Goal: Transaction & Acquisition: Download file/media

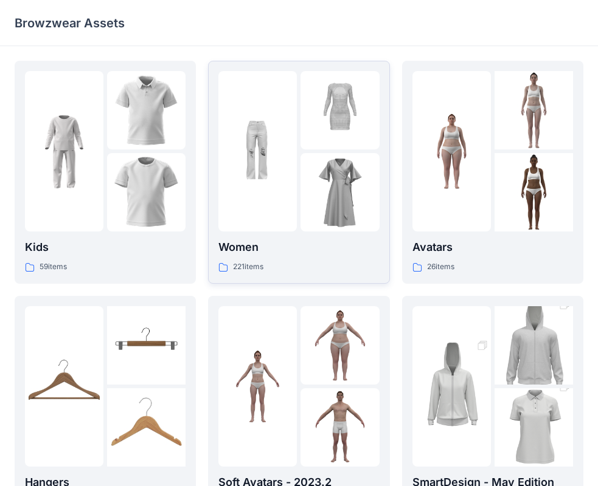
click at [300, 203] on img at bounding box center [339, 192] width 78 height 78
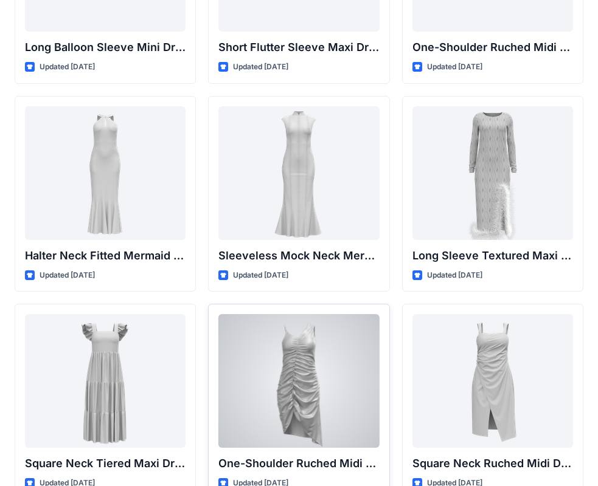
scroll to position [608, 0]
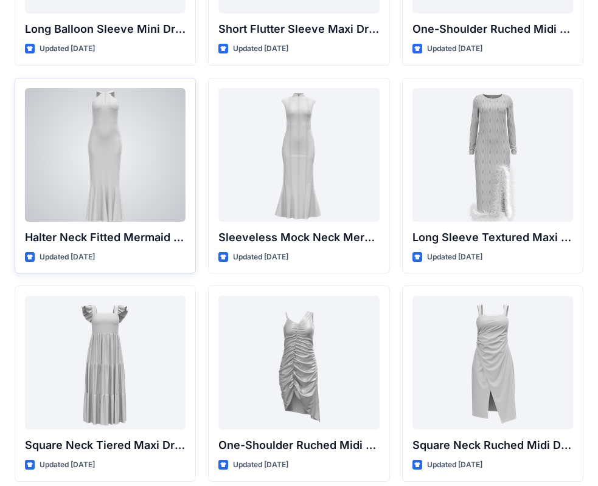
click at [110, 131] on div at bounding box center [105, 155] width 160 height 134
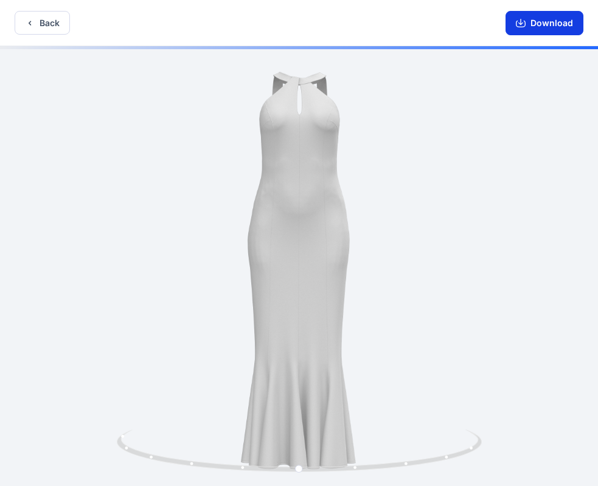
click at [540, 21] on button "Download" at bounding box center [544, 23] width 78 height 24
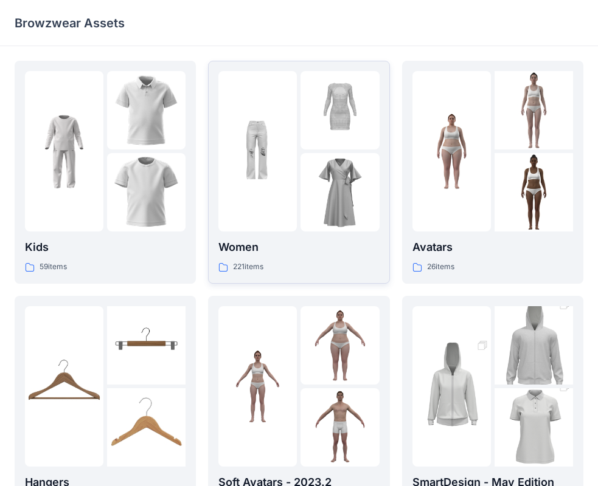
click at [261, 143] on img at bounding box center [257, 151] width 78 height 78
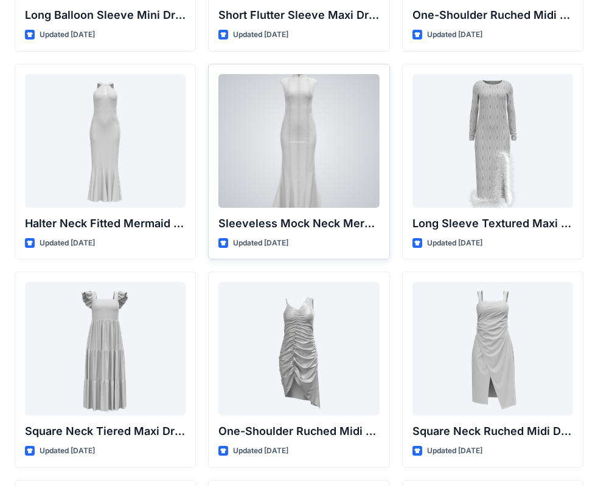
scroll to position [636, 0]
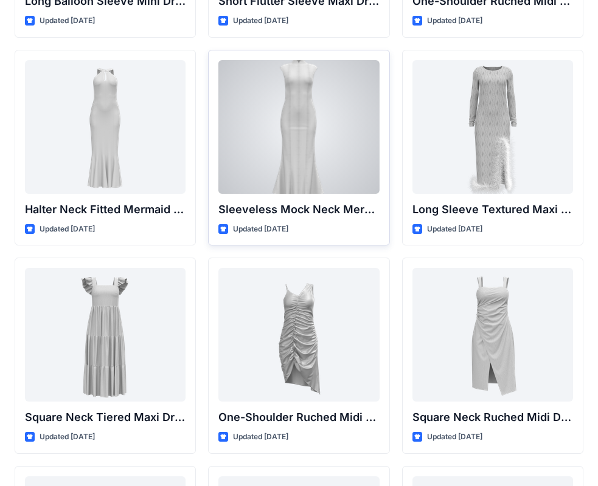
click at [318, 126] on div at bounding box center [298, 127] width 160 height 134
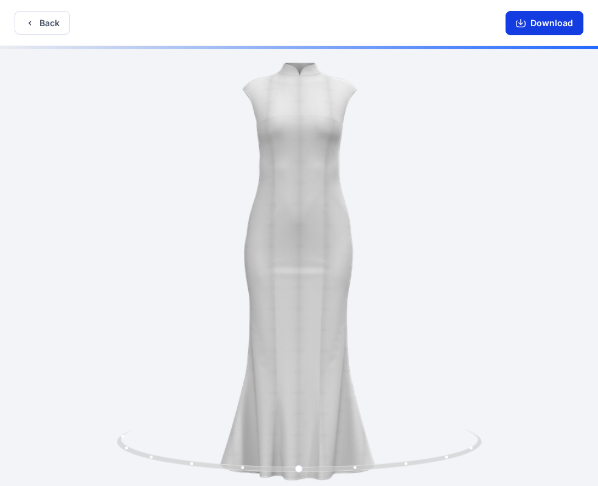
click at [539, 29] on button "Download" at bounding box center [544, 23] width 78 height 24
